Goal: Navigation & Orientation: Find specific page/section

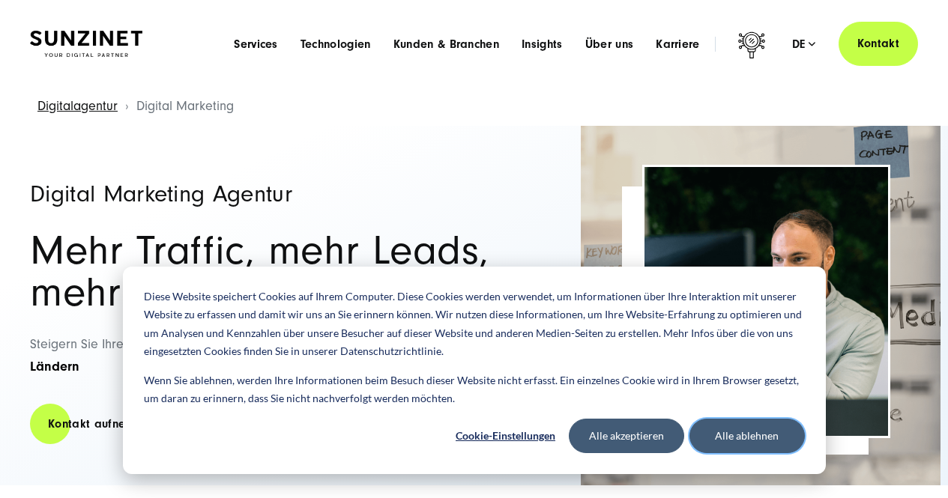
click at [721, 440] on button "Alle ablehnen" at bounding box center [746, 436] width 115 height 34
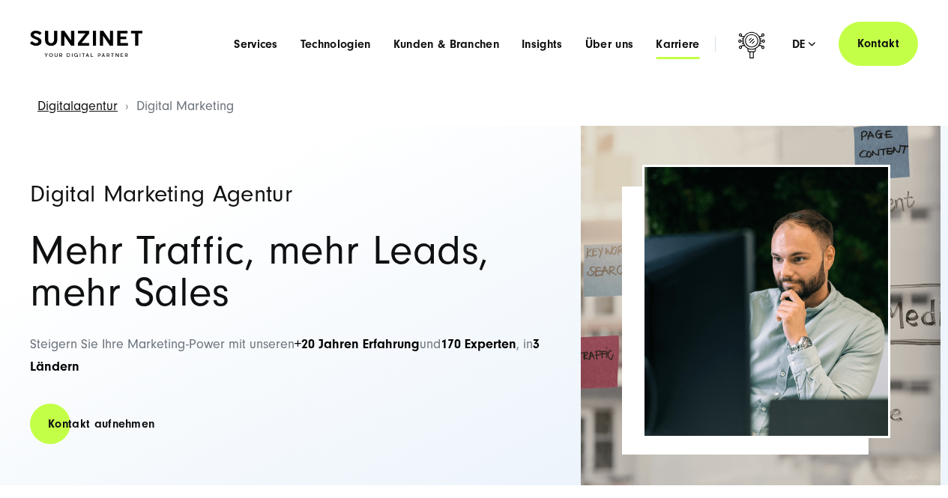
click at [676, 46] on span "Karriere" at bounding box center [677, 44] width 44 height 15
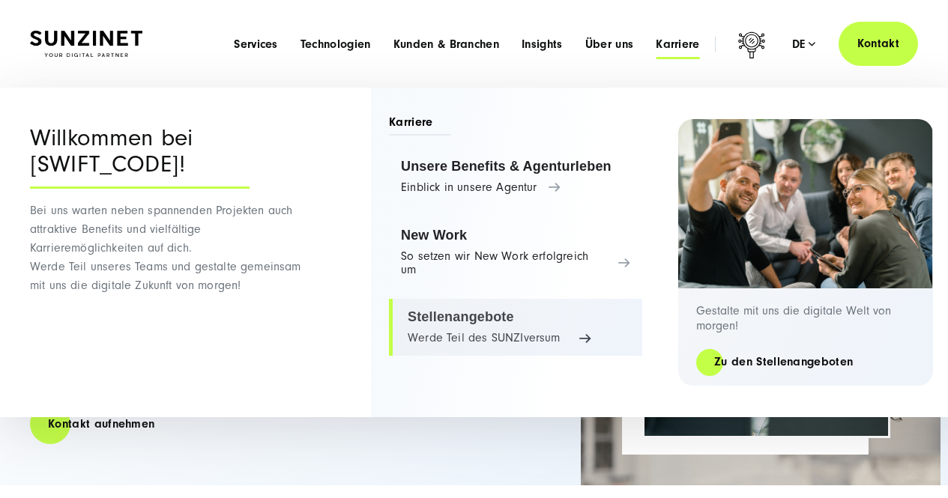
click at [480, 307] on link "Stellenangebote Werde Teil des SUNZIversum" at bounding box center [515, 327] width 253 height 57
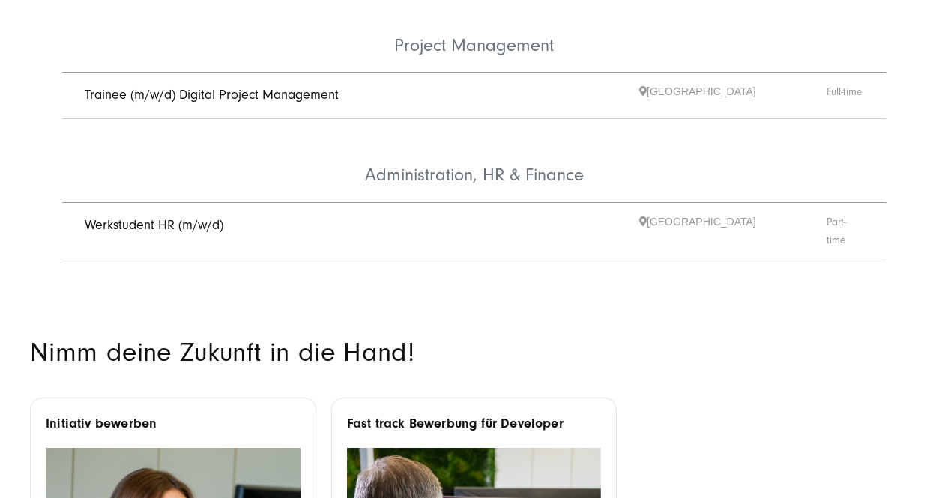
scroll to position [1120, 0]
